Goal: Navigation & Orientation: Find specific page/section

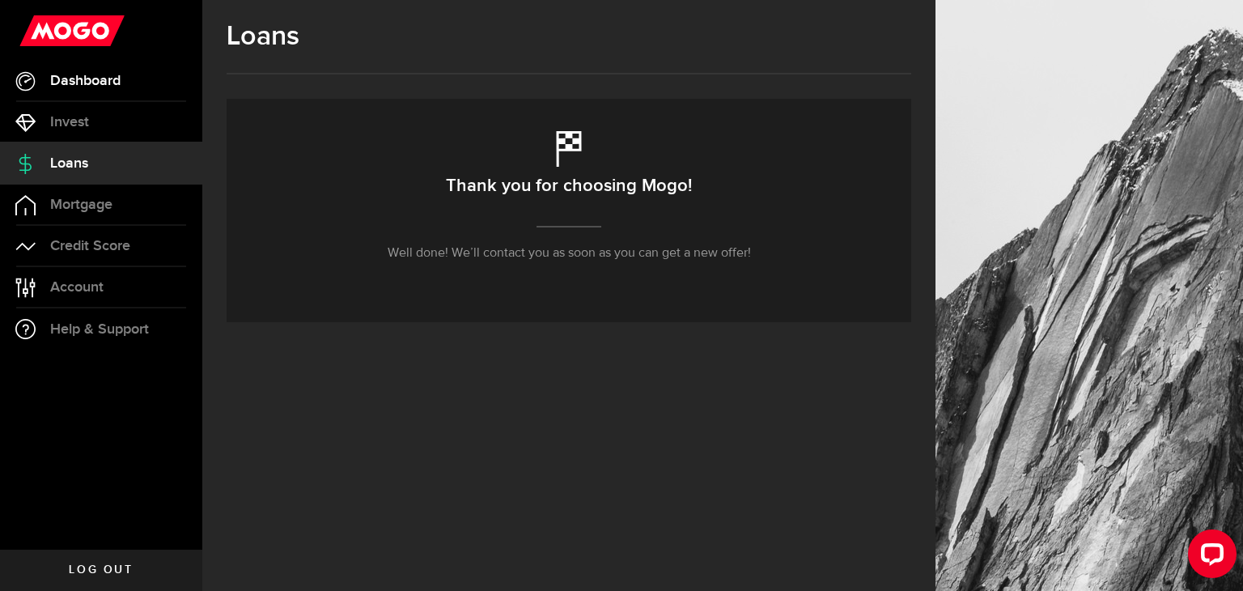
click at [101, 85] on span "Dashboard" at bounding box center [85, 81] width 70 height 15
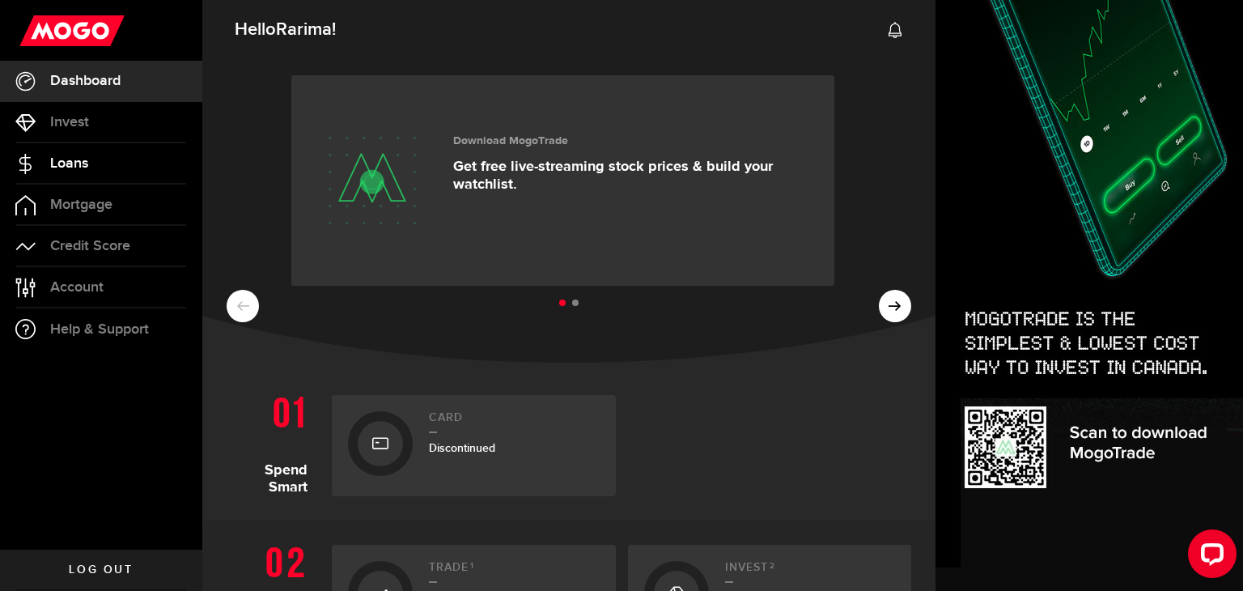
click at [64, 169] on span "Loans" at bounding box center [69, 163] width 38 height 15
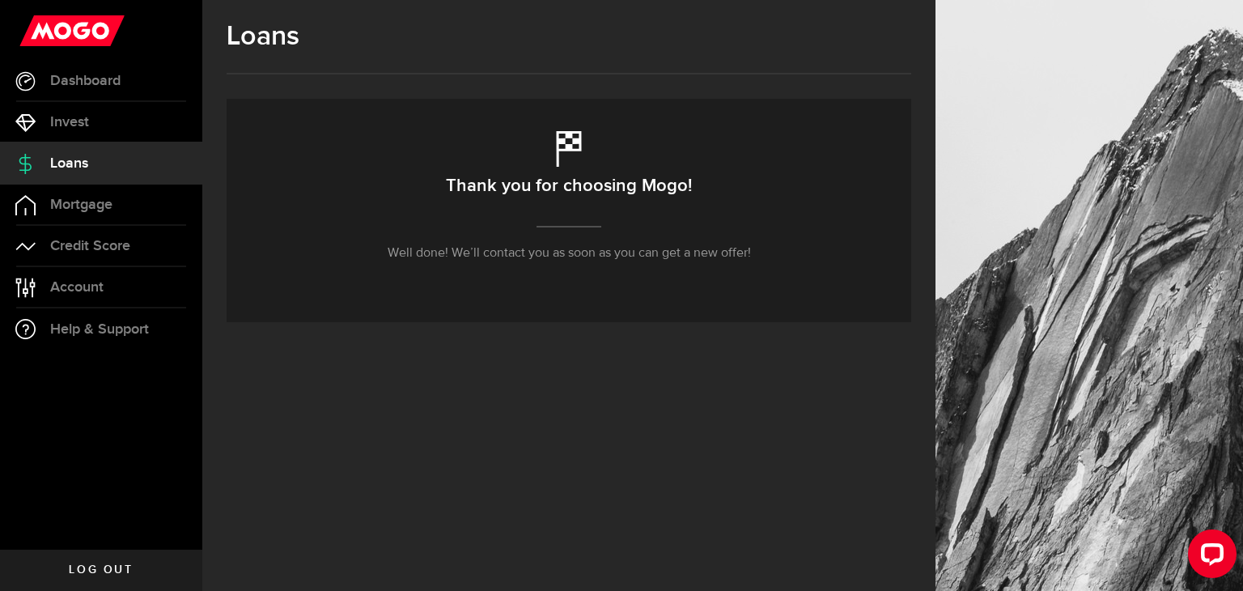
click at [341, 257] on div "Thank you for choosing Mogo! Well done! We’ll contact you as soon as you can ge…" at bounding box center [569, 210] width 685 height 223
click at [1192, 543] on button "Open LiveChat chat widget" at bounding box center [1212, 553] width 49 height 49
